Goal: Contribute content: Contribute content

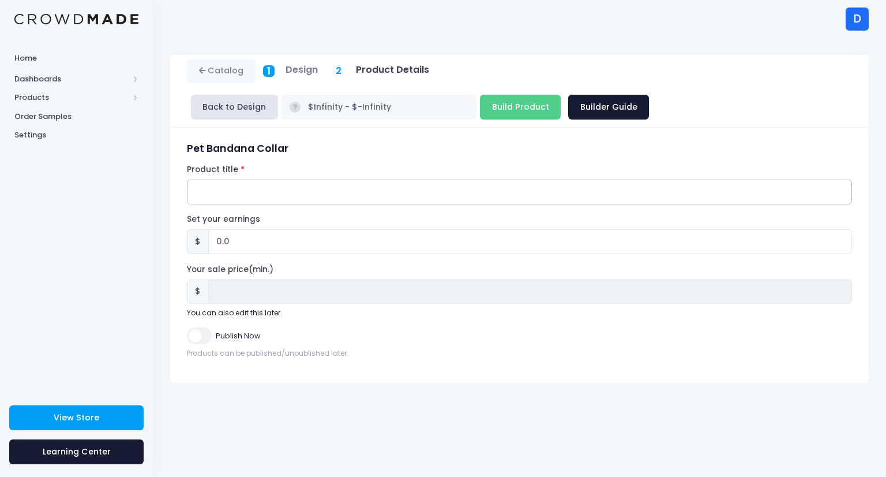
click at [247, 179] on input "Product title" at bounding box center [519, 191] width 665 height 25
type input "World Changers Pet Bandana Collar"
click at [219, 229] on input "0.0" at bounding box center [530, 241] width 644 height 25
type input ".0"
type input "3.0"
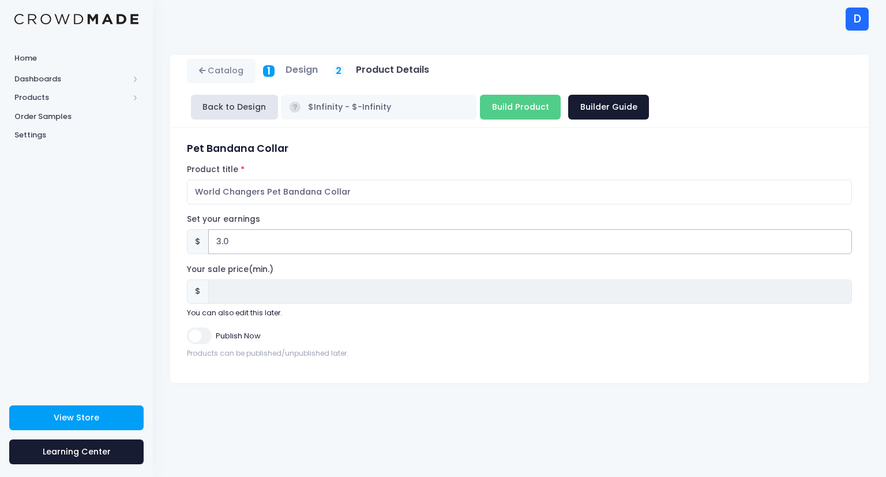
type input "3.0"
click at [194, 327] on input "Publish Now" at bounding box center [199, 335] width 24 height 17
checkbox input "true"
click at [561, 95] on input "Build Product" at bounding box center [520, 107] width 81 height 25
type input "Building product..."
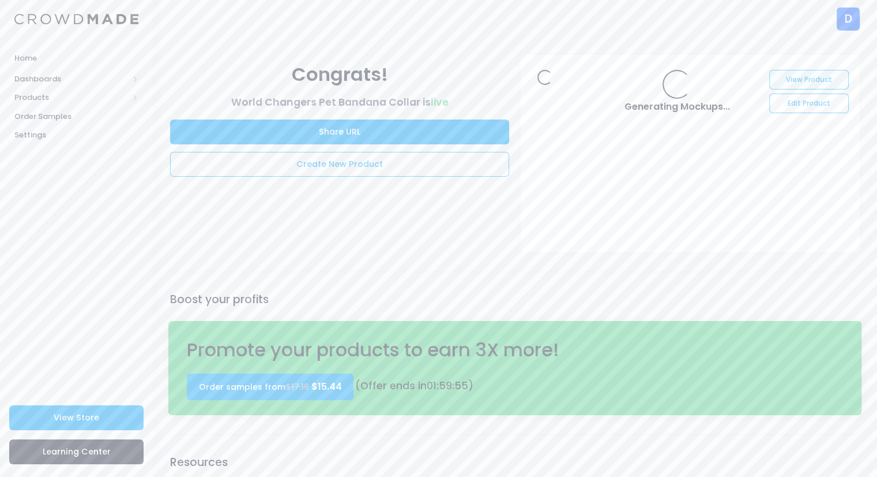
click at [817, 77] on link "View Product" at bounding box center [809, 80] width 79 height 20
click at [80, 373] on div "Home Dashboards Overview Product Sales Products Product Builder Product Editor …" at bounding box center [76, 216] width 153 height 339
click at [74, 424] on link "View Store" at bounding box center [76, 417] width 134 height 25
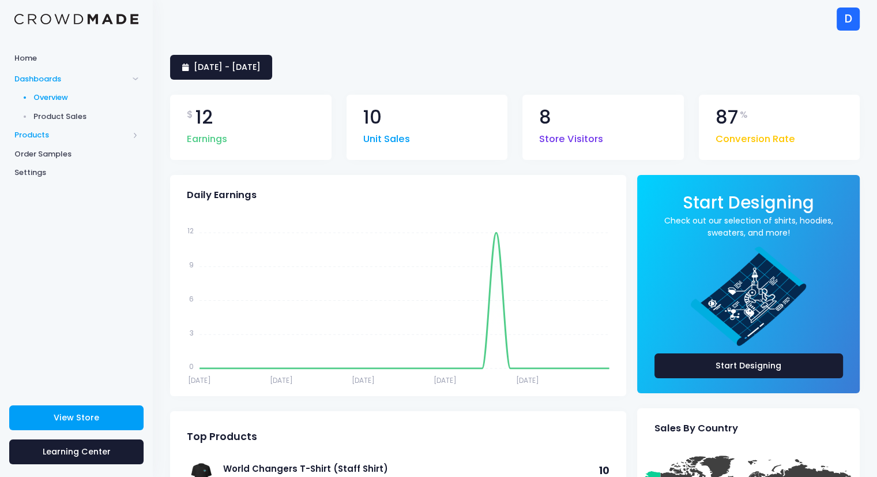
click at [37, 128] on span "Products" at bounding box center [76, 135] width 153 height 19
click at [75, 133] on span "Product Editor" at bounding box center [86, 135] width 106 height 12
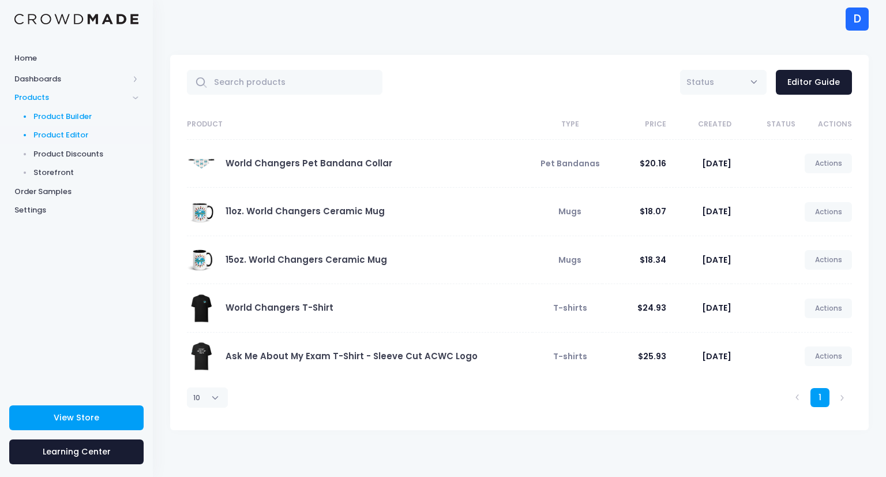
click at [82, 118] on span "Product Builder" at bounding box center [86, 117] width 106 height 12
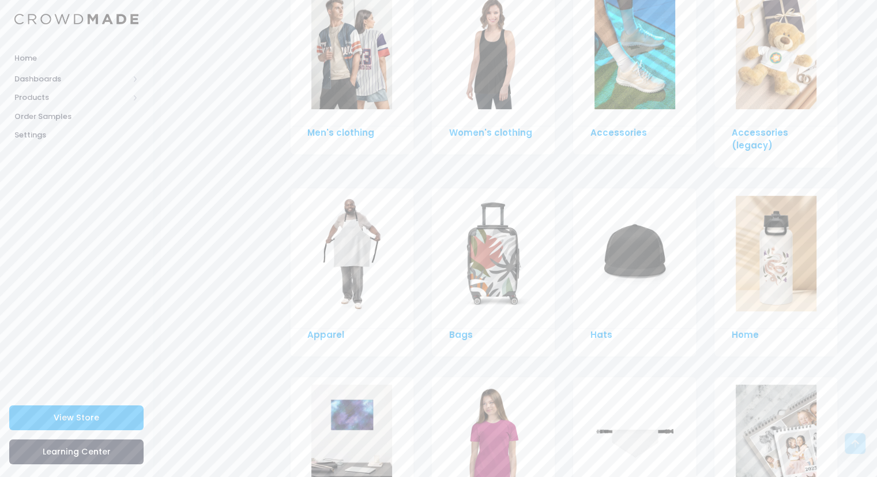
scroll to position [786, 0]
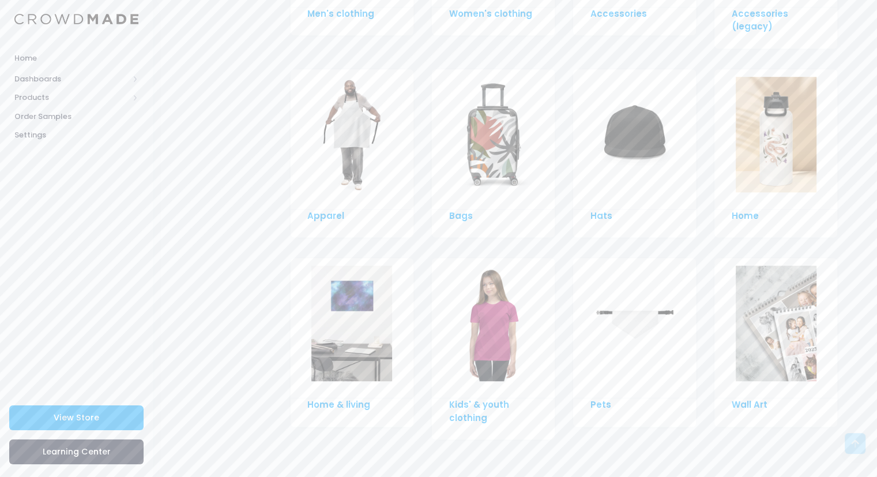
click at [635, 340] on img at bounding box center [635, 322] width 81 height 115
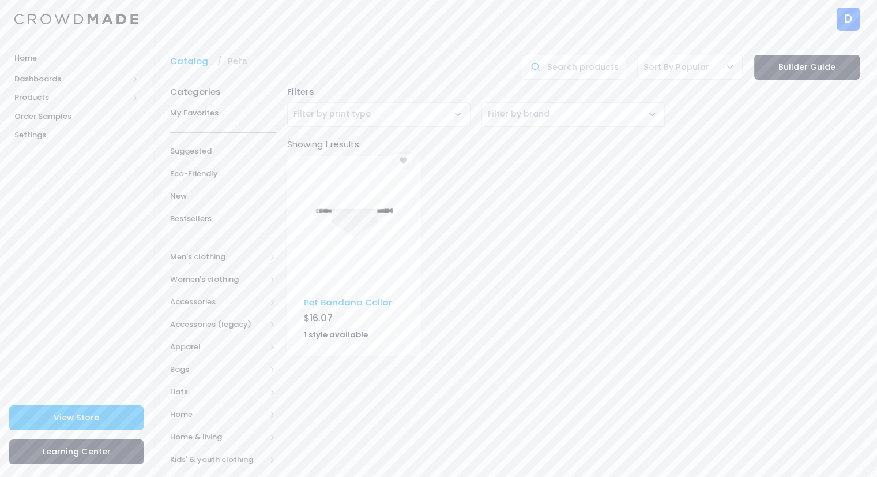
click at [358, 259] on img at bounding box center [354, 221] width 81 height 115
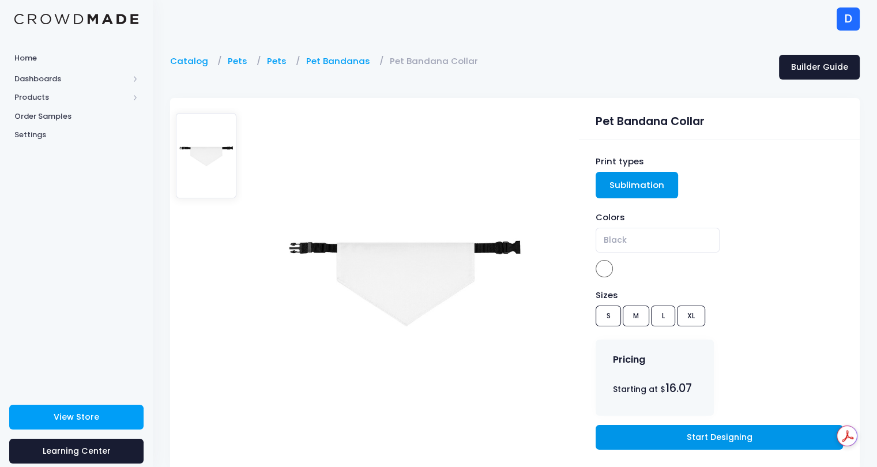
click at [718, 438] on link "Start Designing" at bounding box center [719, 437] width 247 height 25
click at [47, 102] on span "Products" at bounding box center [71, 98] width 114 height 12
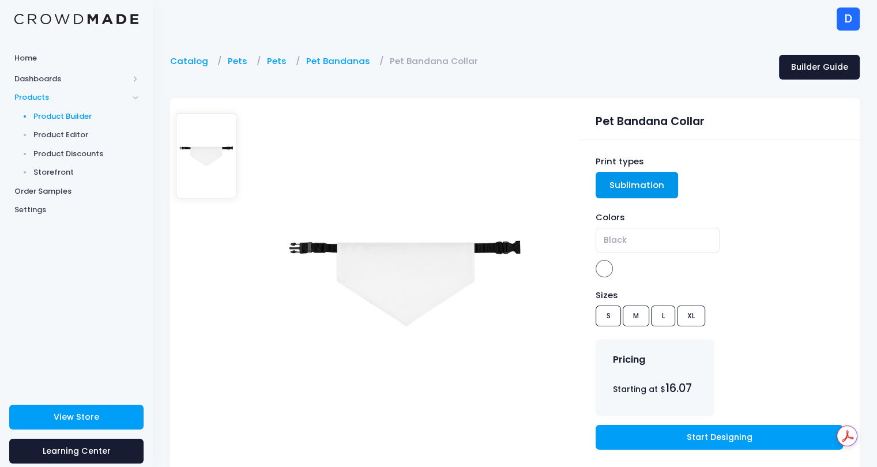
click at [78, 117] on span "Product Builder" at bounding box center [86, 117] width 106 height 12
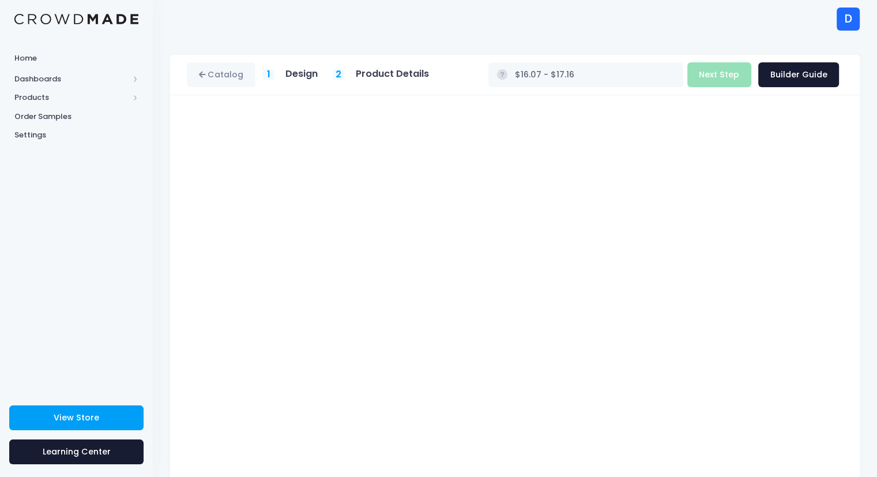
type input "$Infinity - $-Infinity"
click at [734, 79] on button "Next Step" at bounding box center [720, 74] width 64 height 25
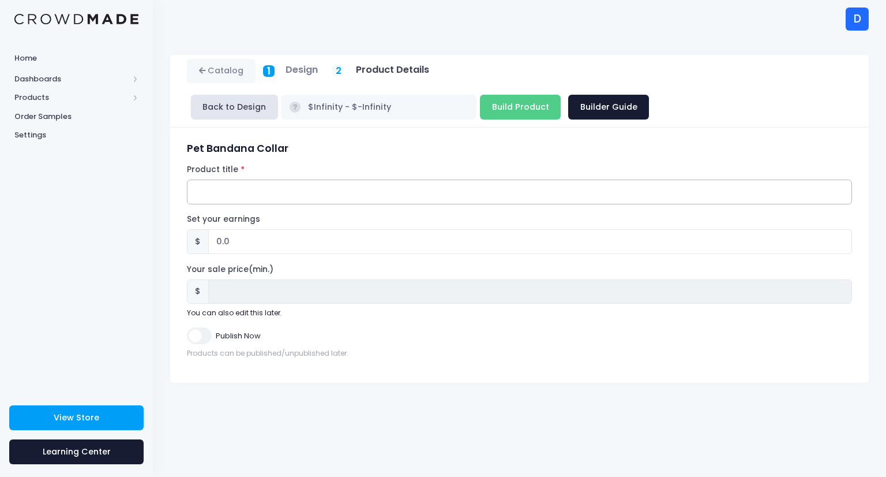
click at [237, 179] on input "Product title" at bounding box center [519, 191] width 665 height 25
click at [219, 229] on input "0.0" at bounding box center [530, 241] width 644 height 25
type input ".0"
type input "3.0"
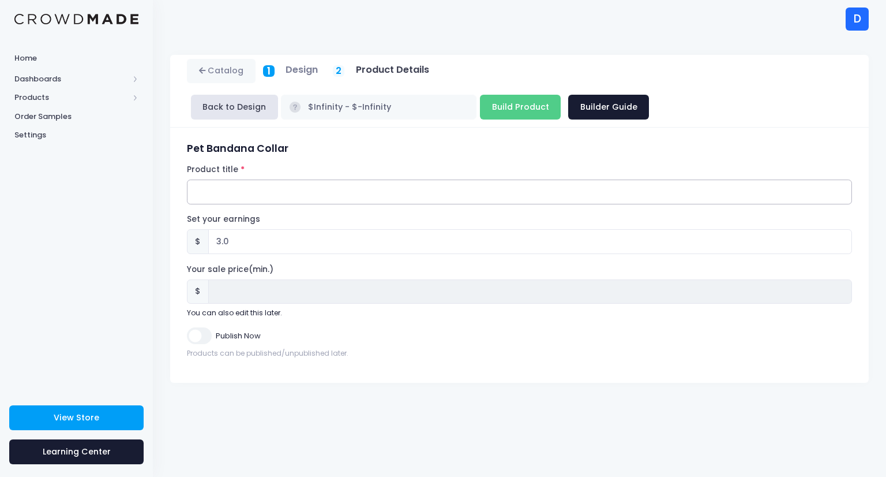
click at [212, 179] on input "Product title" at bounding box center [519, 191] width 665 height 25
type input "E"
type input "w"
drag, startPoint x: 429, startPoint y: 159, endPoint x: 346, endPoint y: 160, distance: 83.7
click at [346, 179] on input "World Changers Pet Bandana Collar (Sizes Small/Medium)" at bounding box center [519, 191] width 665 height 25
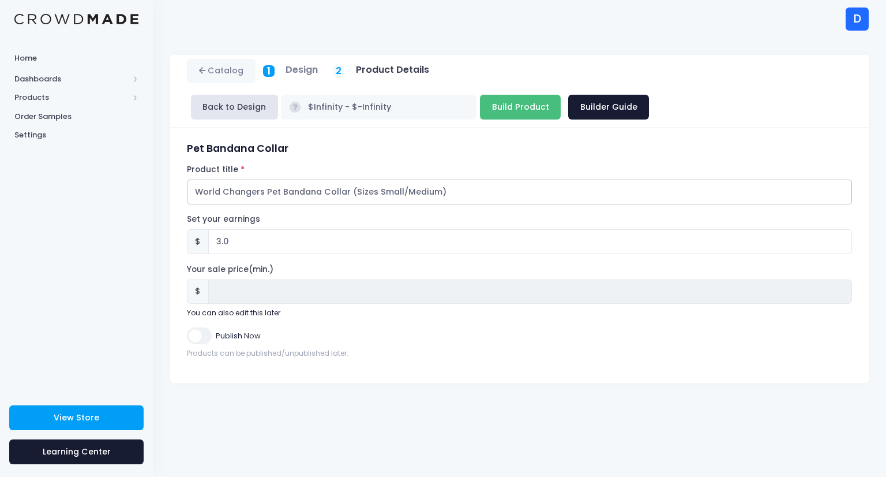
type input "World Changers Pet Bandana Collar (Sizes Small/Medium)"
click at [561, 95] on input "Build Product" at bounding box center [520, 107] width 81 height 25
type input "Building product..."
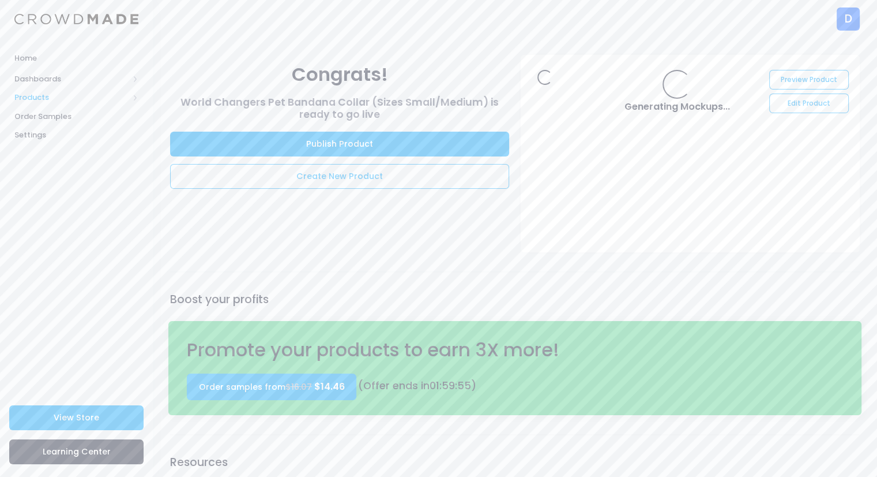
click at [35, 89] on span "Products" at bounding box center [76, 97] width 153 height 19
click at [61, 130] on span "Product Editor" at bounding box center [86, 135] width 106 height 12
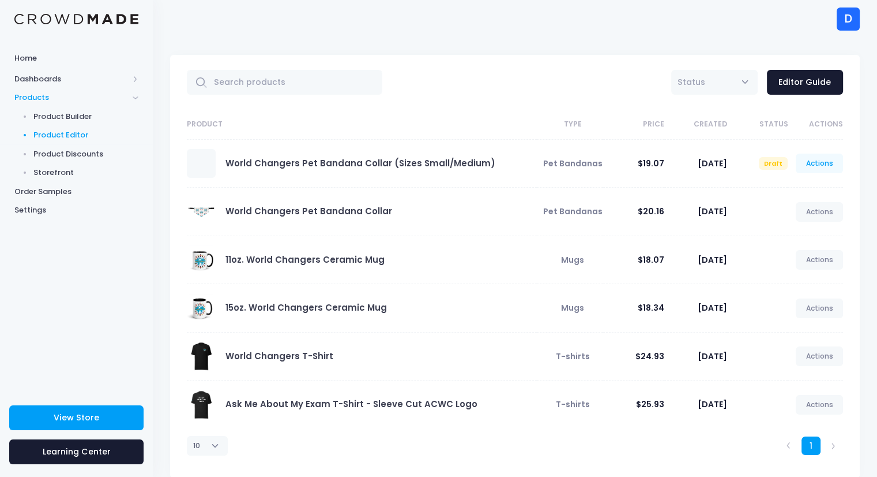
click at [819, 164] on link "Actions" at bounding box center [819, 163] width 47 height 20
click at [802, 234] on link "Publish" at bounding box center [807, 231] width 61 height 20
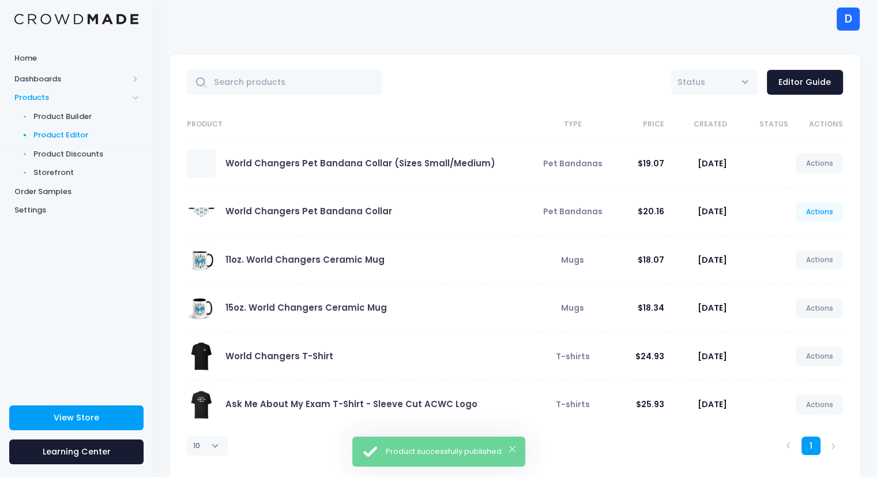
click at [830, 213] on link "Actions" at bounding box center [819, 212] width 47 height 20
click at [798, 239] on link "Edit" at bounding box center [807, 238] width 61 height 20
click at [340, 208] on link "World Changers Pet Bandana Collar" at bounding box center [309, 211] width 167 height 12
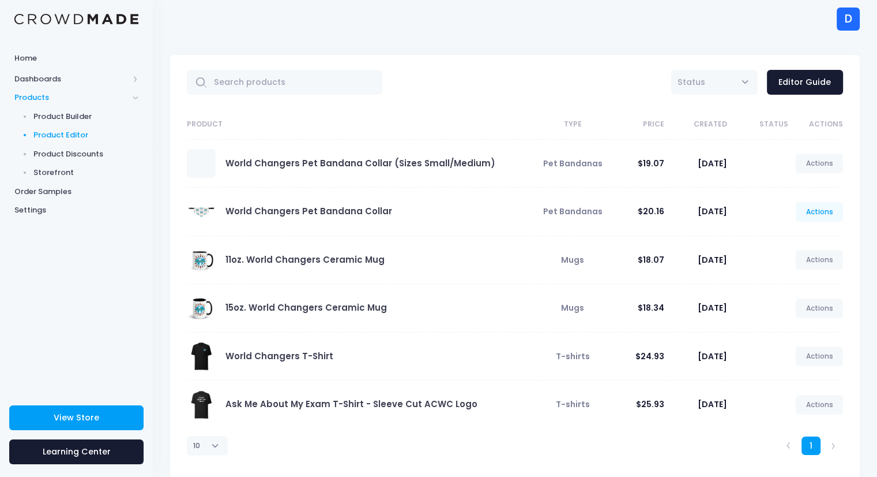
click at [822, 213] on link "Actions" at bounding box center [819, 212] width 47 height 20
click at [787, 237] on link "Edit" at bounding box center [807, 238] width 61 height 20
click at [327, 212] on link "World Changers Pet Bandana Collar" at bounding box center [309, 211] width 167 height 12
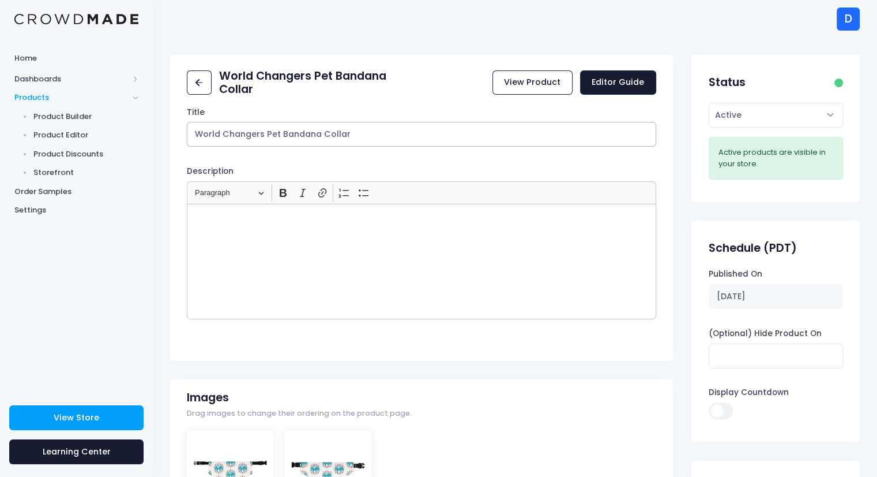
click at [381, 132] on input "World Changers Pet Bandana Collar" at bounding box center [421, 134] width 469 height 25
paste input "(Sizes Small/Medium)"
click at [348, 134] on input "World Changers Pet Bandana Collar (Sizes Small/Medium)" at bounding box center [421, 134] width 469 height 25
click at [430, 132] on input "World Changers Pet Bandana Collar (Sizes Small/Medium)" at bounding box center [421, 134] width 469 height 25
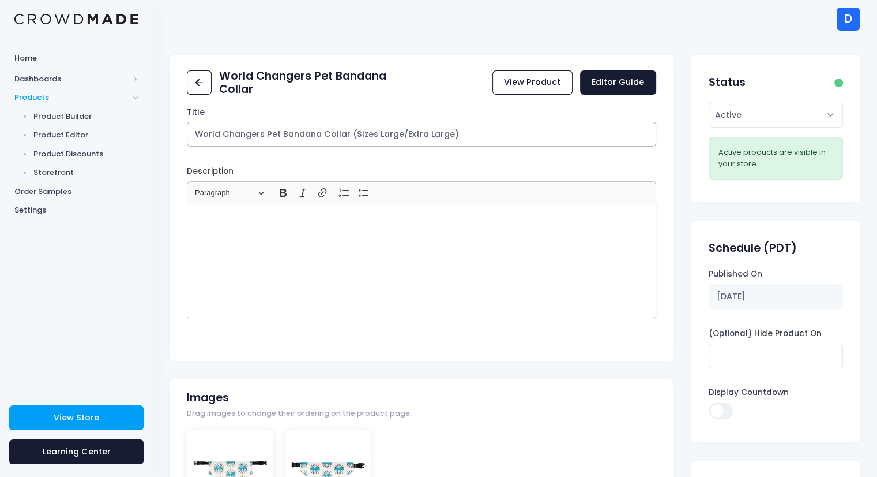
type input "World Changers Pet Bandana Collar (Sizes Large/Extra Large)"
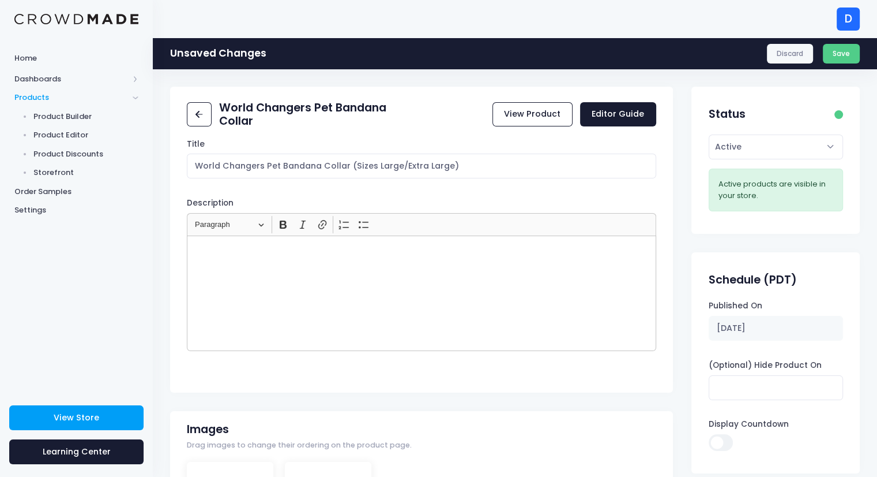
click at [520, 152] on div "Title World Changers Pet Bandana Collar (Sizes Large/Extra Large) Description <…" at bounding box center [421, 261] width 503 height 246
click at [854, 54] on button "Save" at bounding box center [841, 54] width 37 height 20
click at [842, 54] on div "Discard Save" at bounding box center [813, 54] width 93 height 20
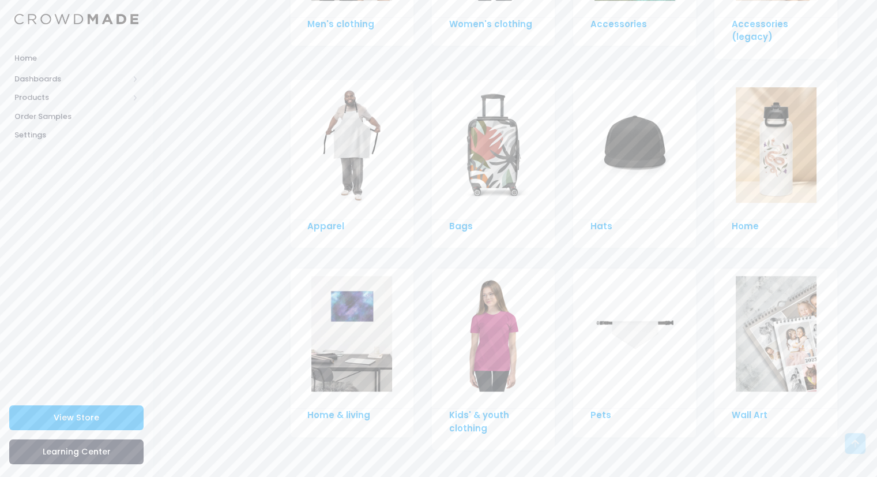
scroll to position [775, 0]
click at [335, 179] on img at bounding box center [352, 144] width 81 height 115
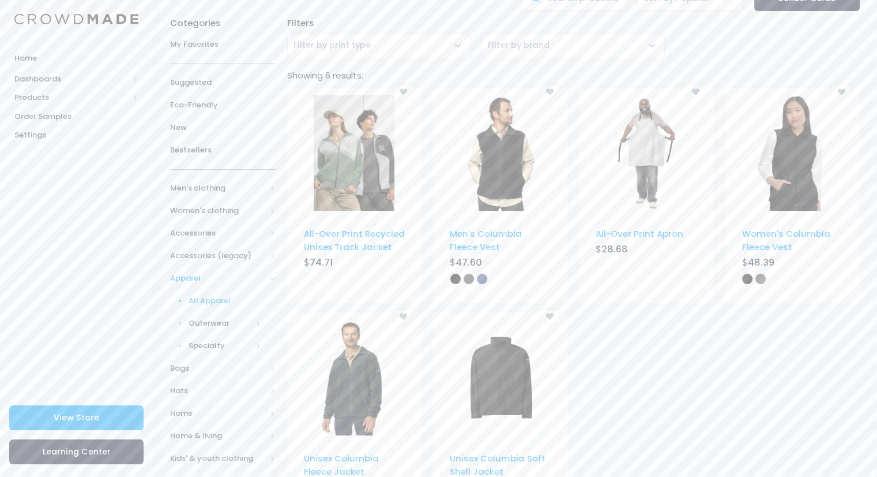
scroll to position [69, 0]
click at [651, 199] on img at bounding box center [646, 152] width 81 height 115
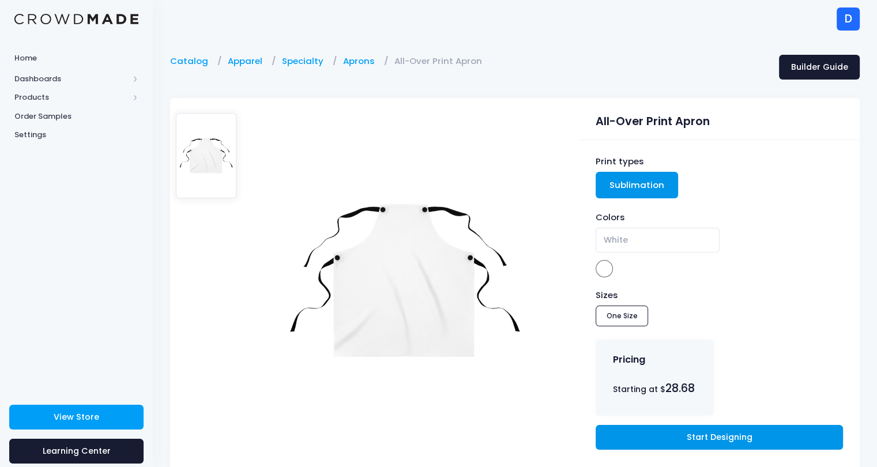
click at [662, 439] on link "Start Designing" at bounding box center [719, 437] width 247 height 25
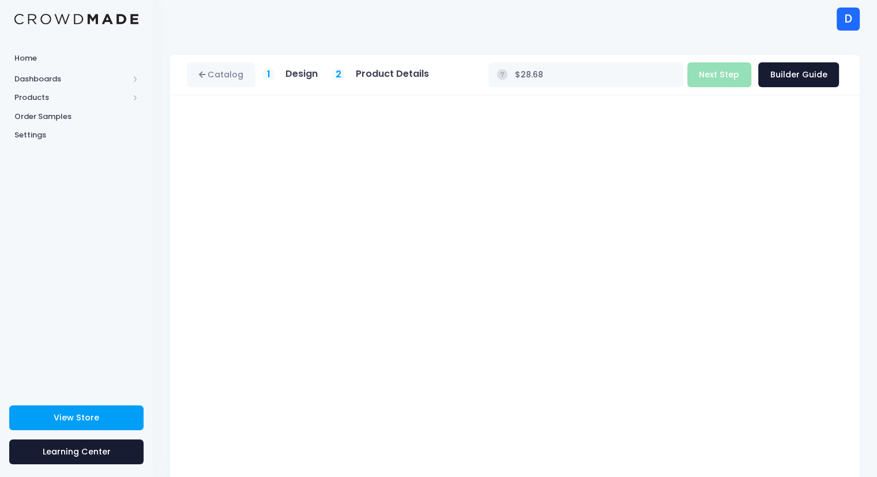
scroll to position [37, 0]
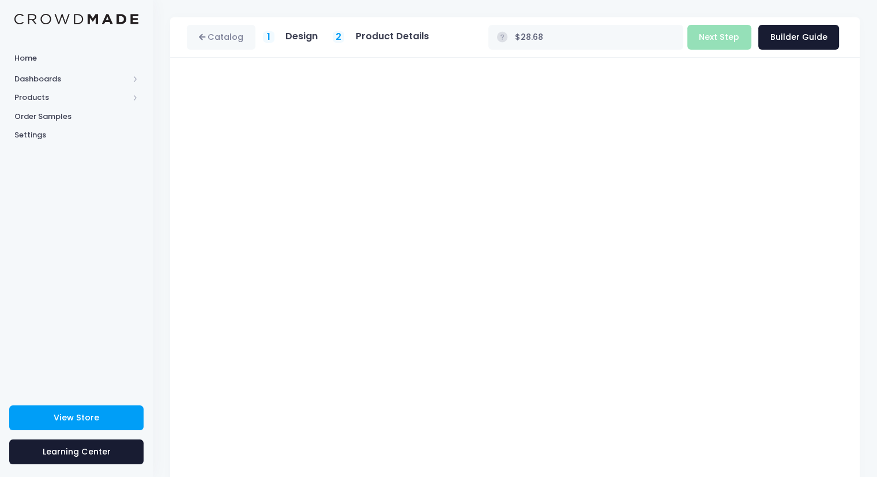
type input "$Infinity - $-Infinity"
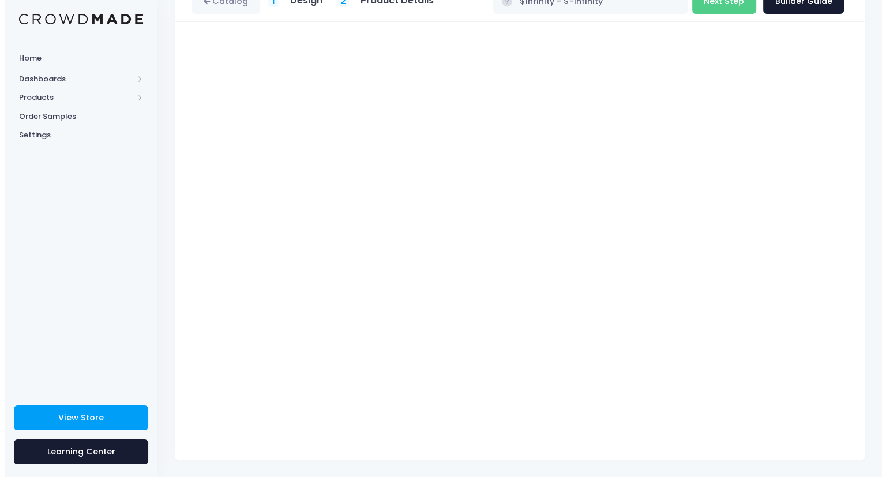
scroll to position [0, 0]
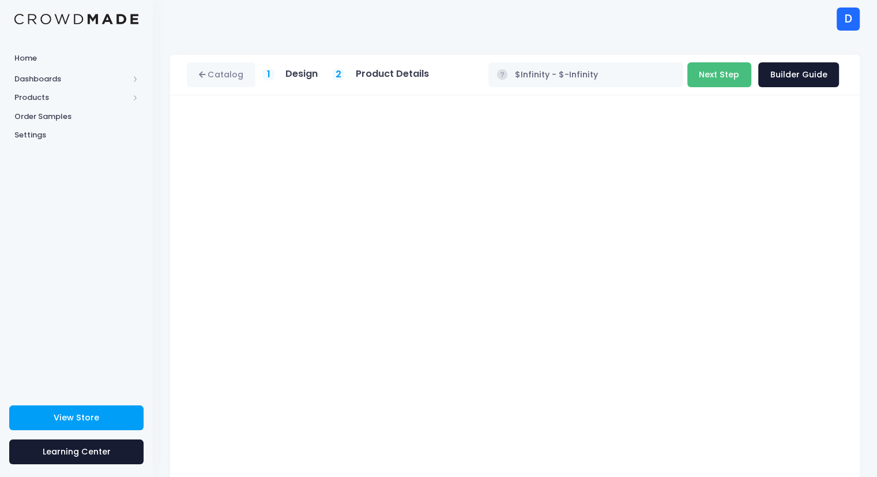
click at [727, 69] on button "Next Step" at bounding box center [720, 74] width 64 height 25
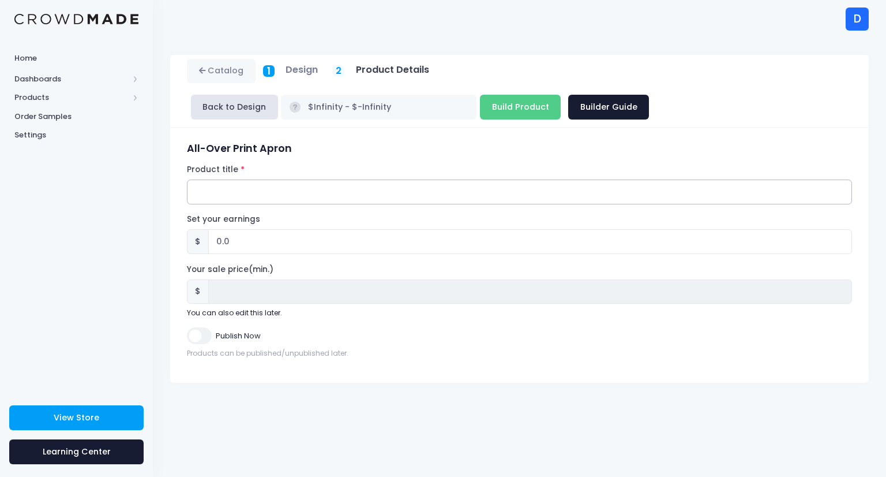
click at [277, 179] on input "Product title" at bounding box center [519, 191] width 665 height 25
click at [264, 179] on input "World Changes Cooking Apron" at bounding box center [519, 191] width 665 height 25
type input "World Changes Unisex Cooking Apron"
click at [217, 229] on input "0.0" at bounding box center [530, 241] width 644 height 25
type input "4.0"
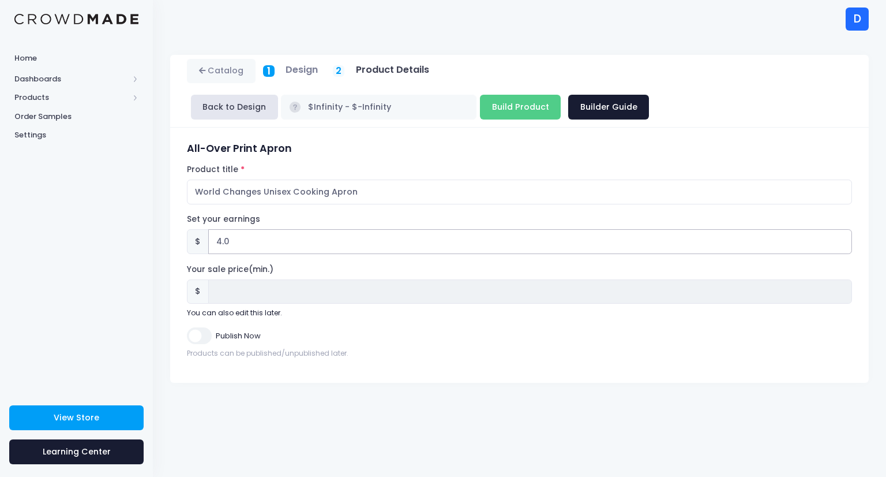
type input "4.0"
click at [196, 179] on input "World Changes Unisex Cooking Apron" at bounding box center [519, 191] width 665 height 25
click at [397, 179] on input "World Changes Unisex Cooking Apron" at bounding box center [519, 191] width 665 height 25
type input "World Changes Unisex Cooking Apron - Design 1"
click at [561, 95] on input "Build Product" at bounding box center [520, 107] width 81 height 25
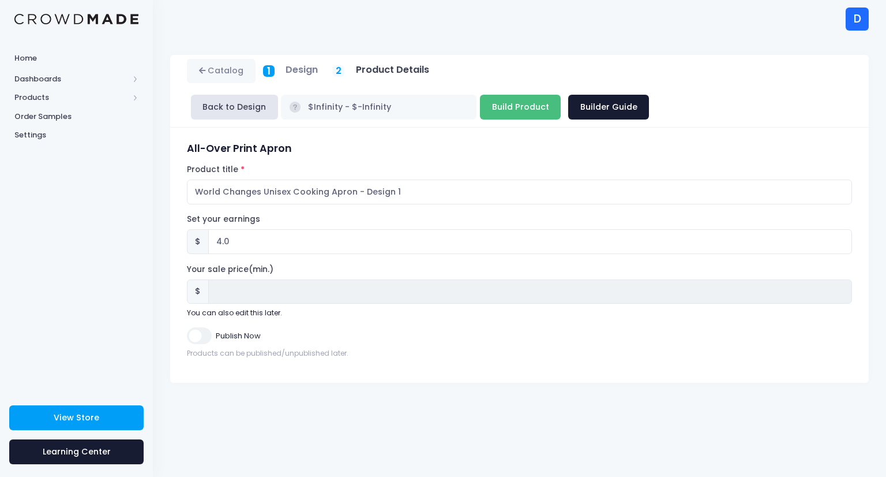
type input "Building product..."
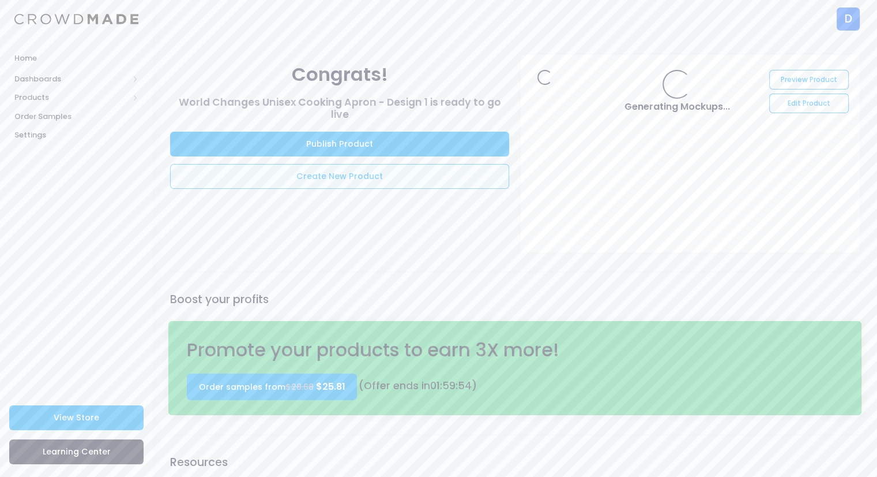
click at [321, 179] on link "Create New Product" at bounding box center [339, 176] width 339 height 25
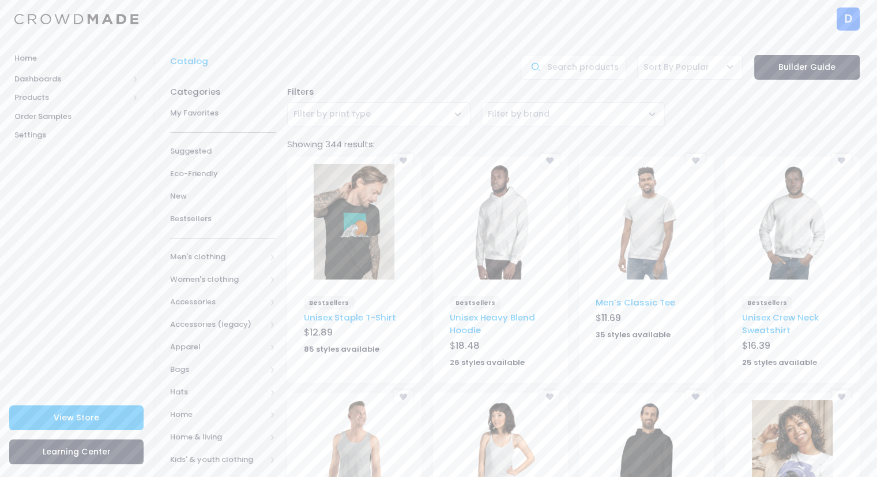
click at [647, 228] on img at bounding box center [646, 221] width 81 height 115
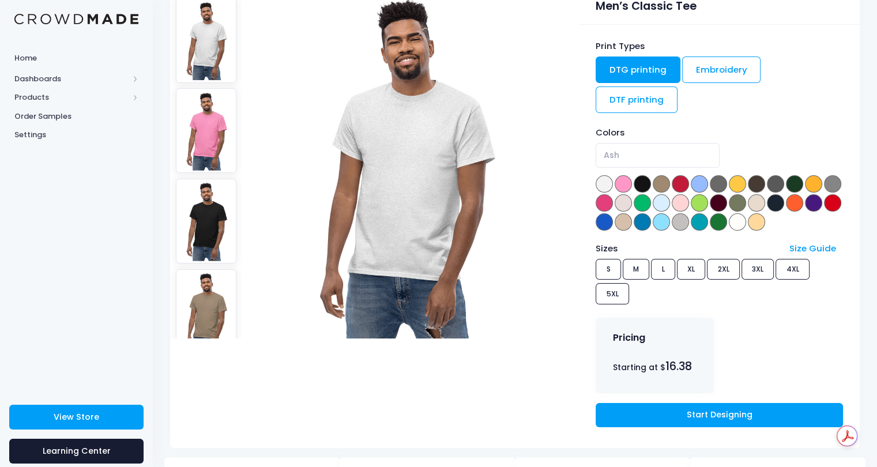
scroll to position [118, 0]
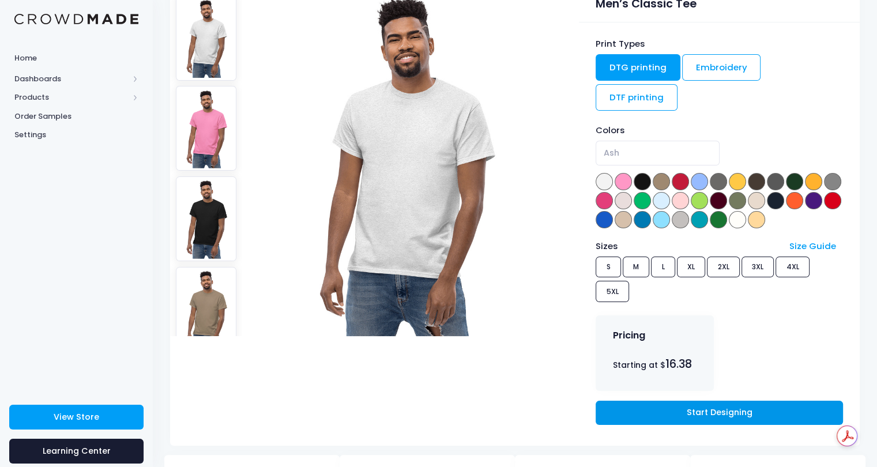
click at [709, 401] on link "Start Designing" at bounding box center [719, 413] width 247 height 25
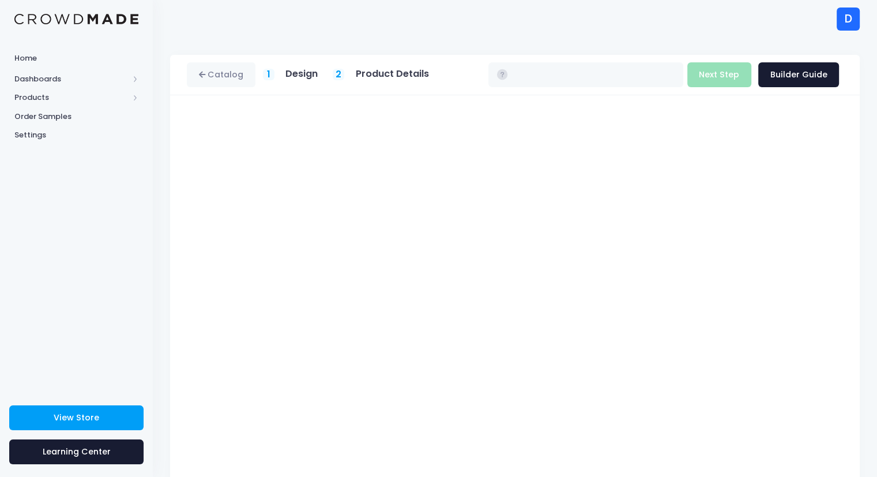
type input "$16.38 - $22.18"
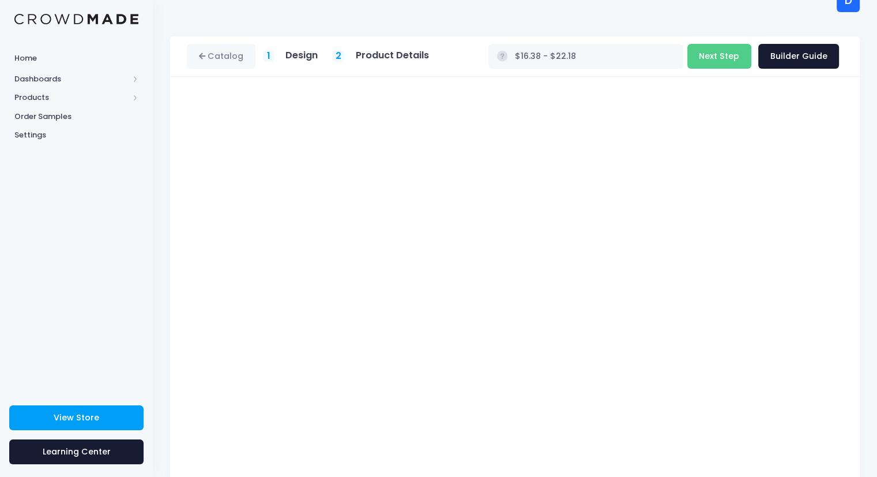
scroll to position [6, 0]
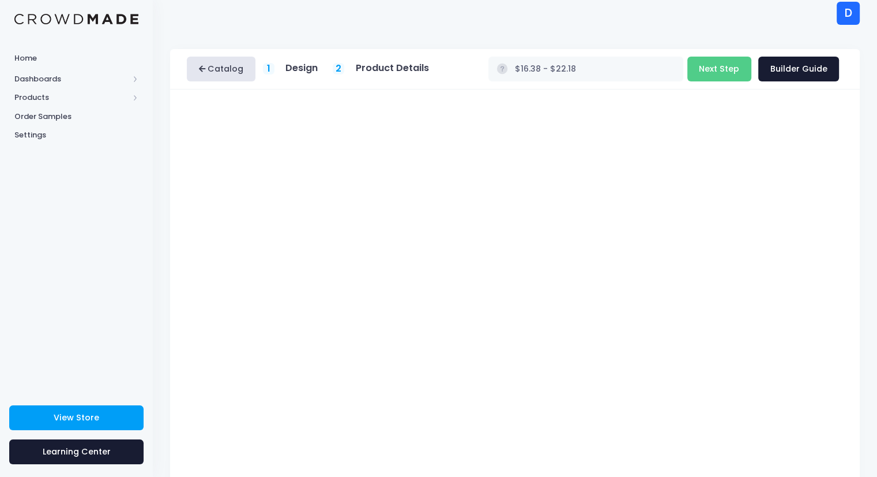
click at [221, 72] on link "Catalog" at bounding box center [221, 69] width 69 height 25
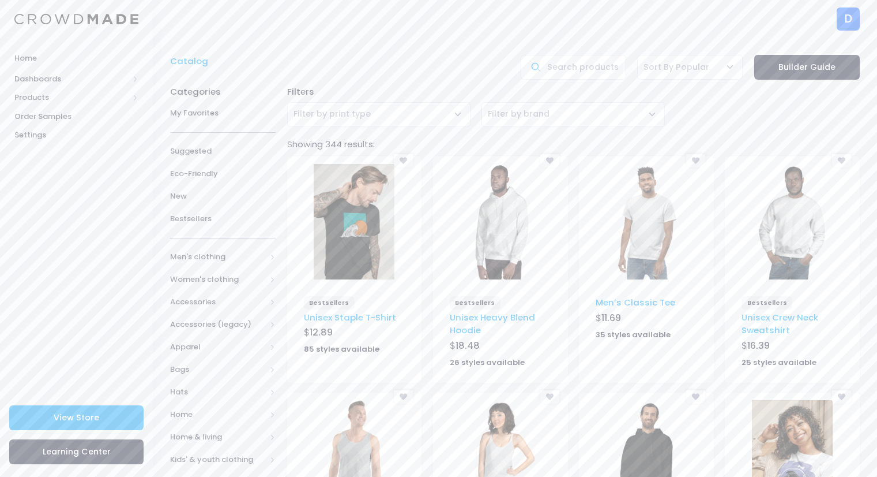
click at [293, 72] on div "Catalog" at bounding box center [339, 67] width 351 height 25
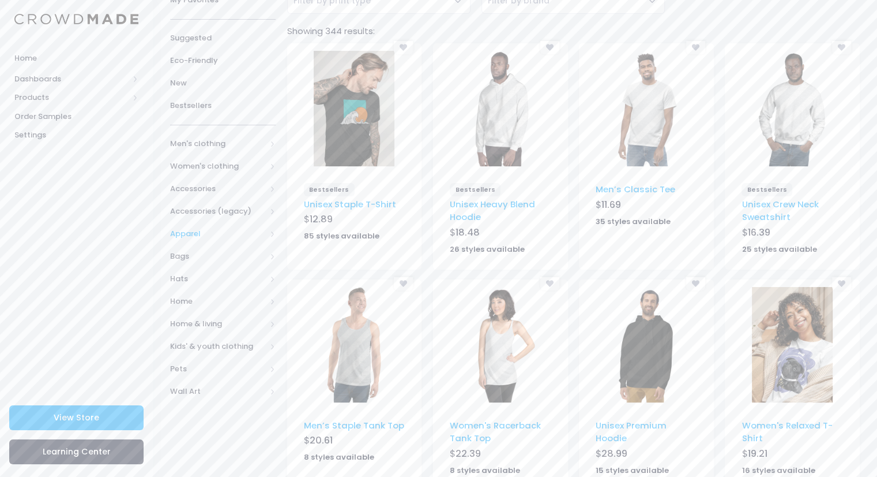
scroll to position [143, 0]
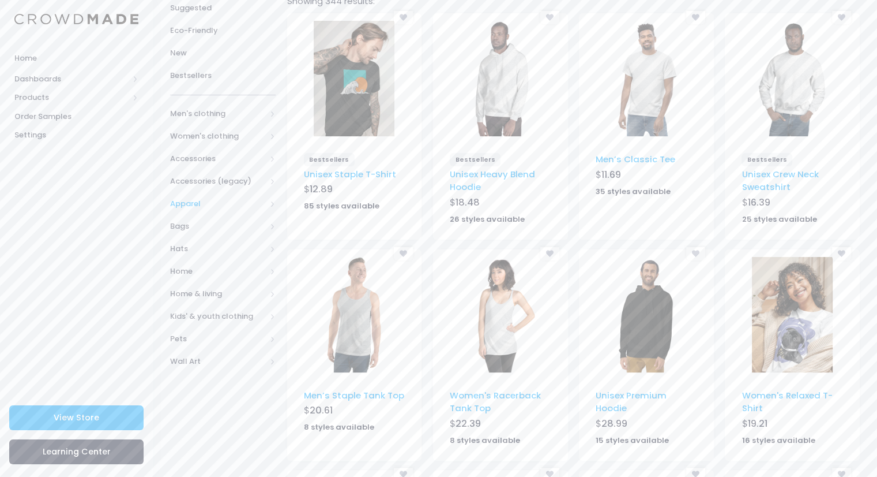
click at [200, 204] on span "Apparel" at bounding box center [218, 204] width 96 height 12
click at [202, 228] on span "All Apparel" at bounding box center [225, 226] width 73 height 12
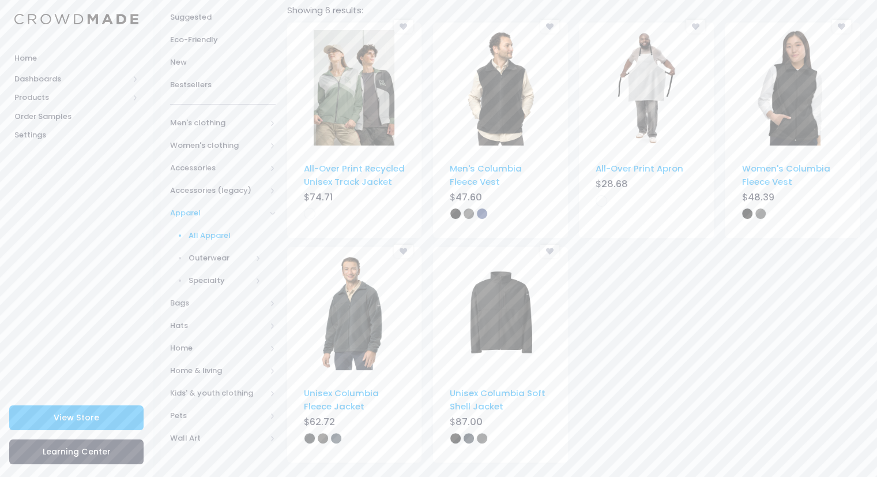
scroll to position [135, 0]
click at [204, 123] on span "Men's clothing" at bounding box center [218, 122] width 96 height 12
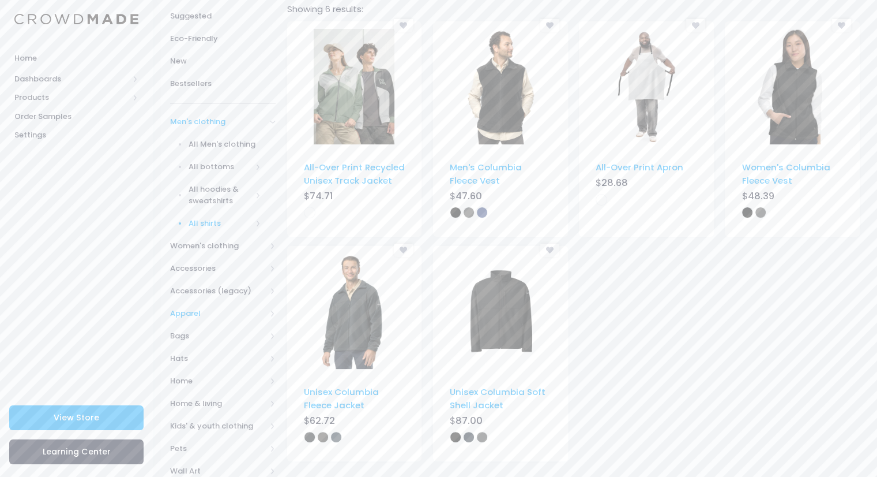
click at [223, 217] on span "All shirts" at bounding box center [220, 223] width 63 height 12
click at [209, 244] on span "All shirts" at bounding box center [227, 246] width 67 height 12
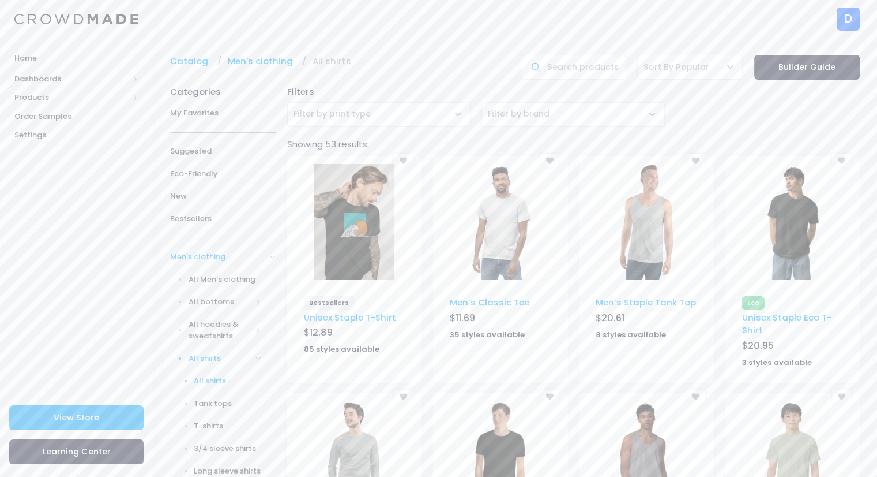
scroll to position [21, 0]
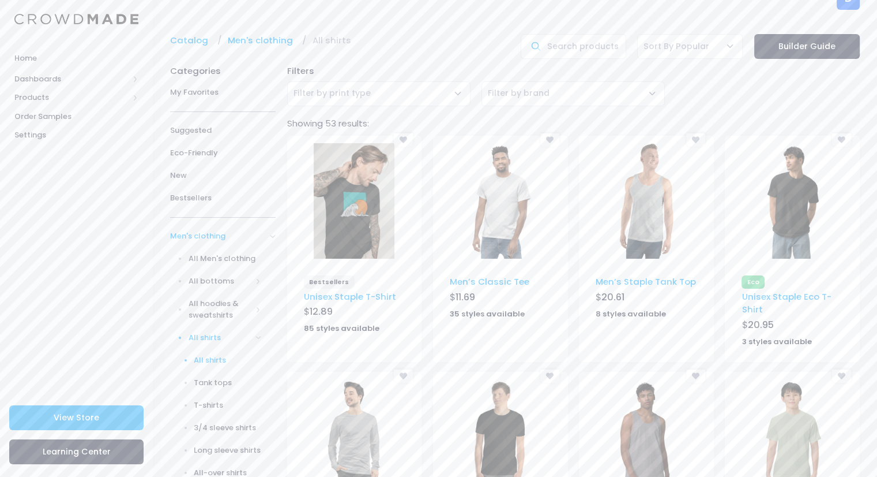
click at [337, 220] on img at bounding box center [354, 200] width 81 height 115
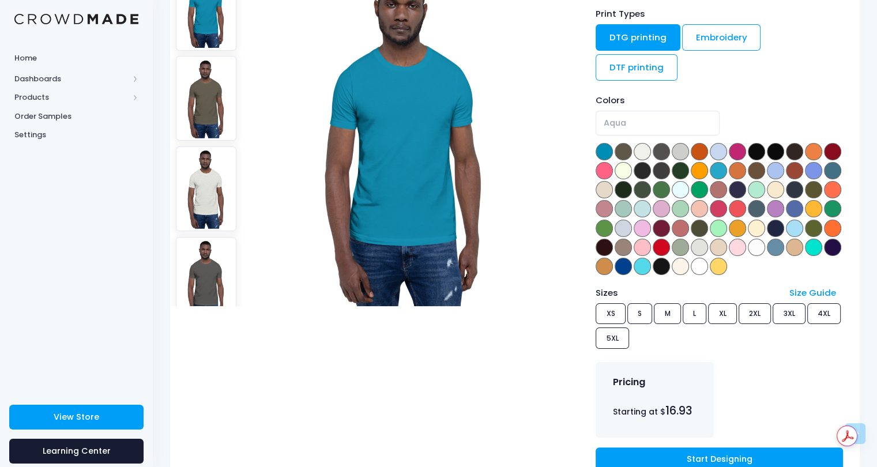
scroll to position [147, 0]
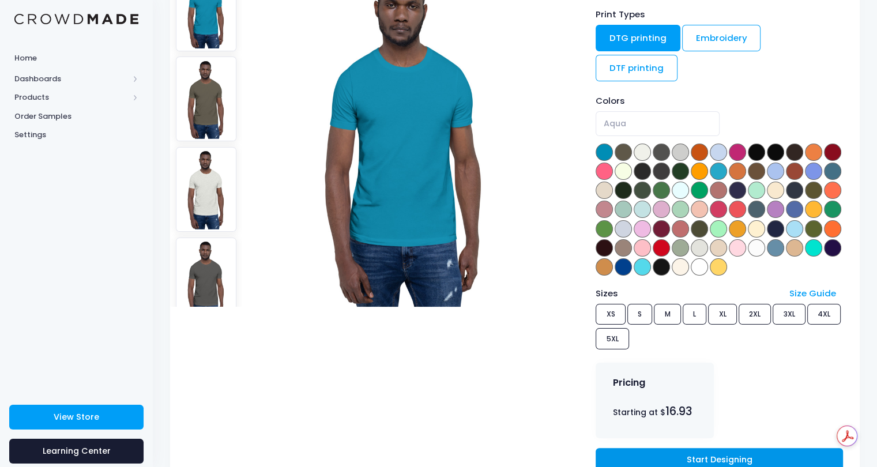
click at [685, 455] on link "Start Designing" at bounding box center [719, 460] width 247 height 25
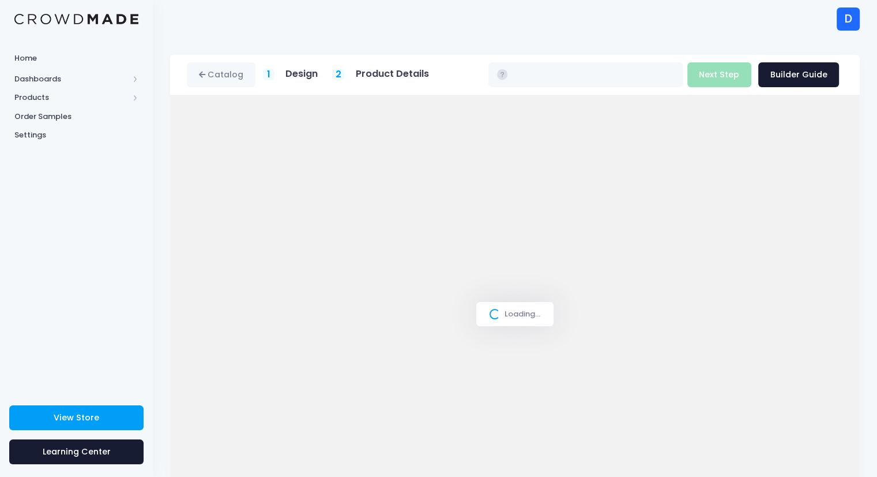
type input "$16.93 - $22.73"
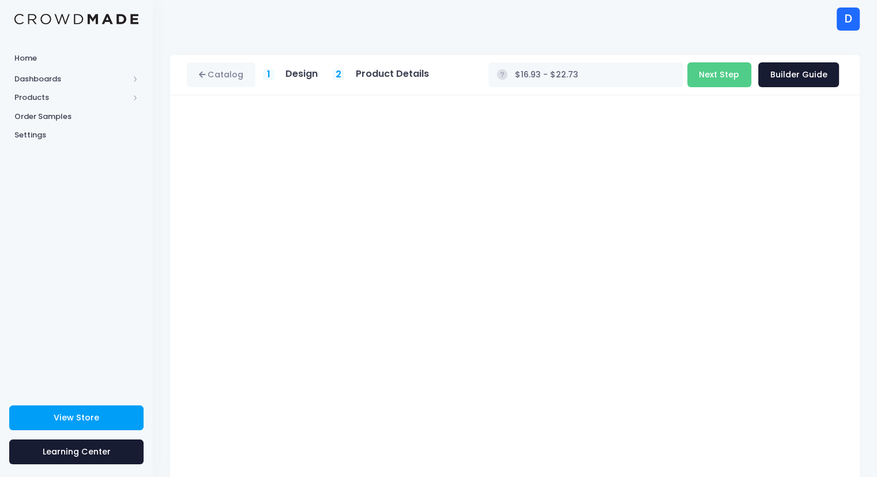
scroll to position [37, 0]
